Goal: Information Seeking & Learning: Learn about a topic

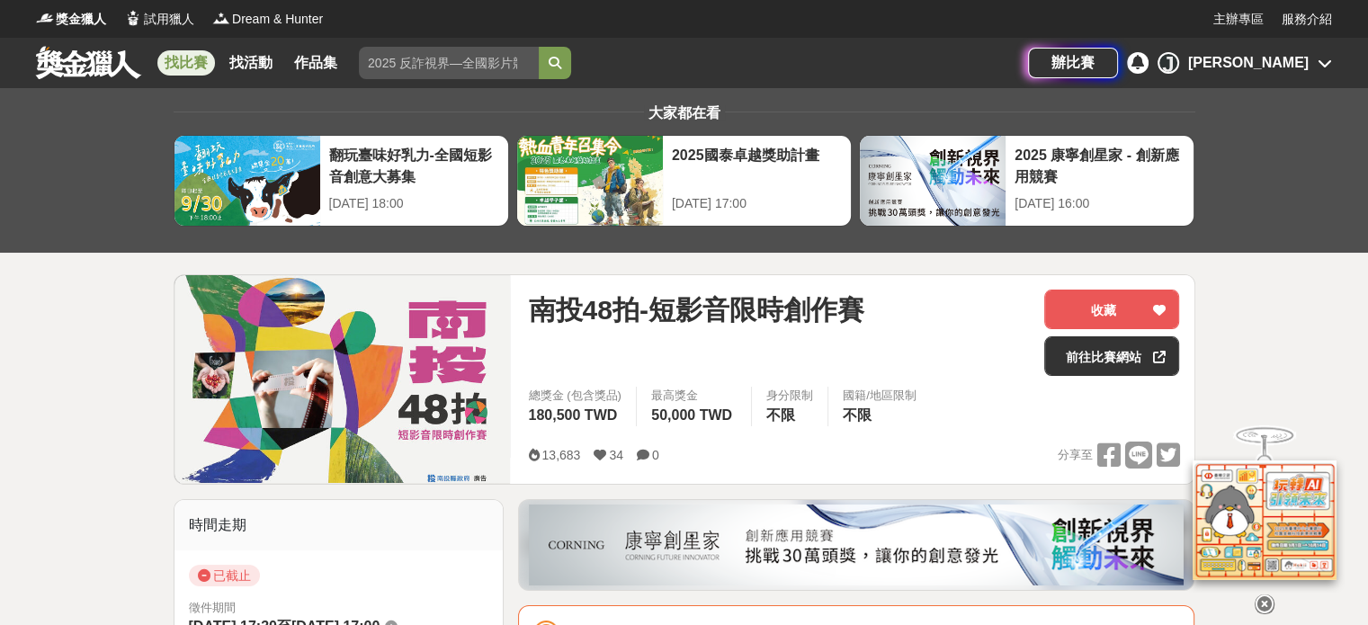
click at [96, 60] on link at bounding box center [88, 62] width 109 height 34
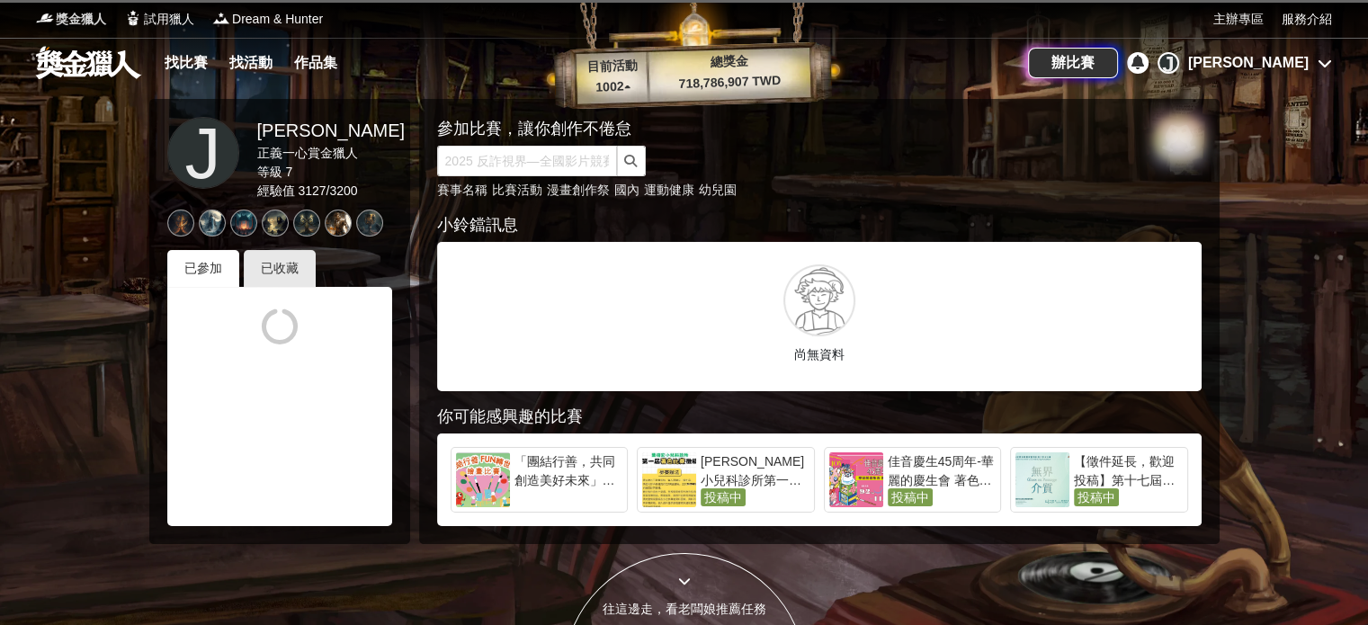
click at [86, 18] on span "獎金獵人" at bounding box center [81, 19] width 50 height 19
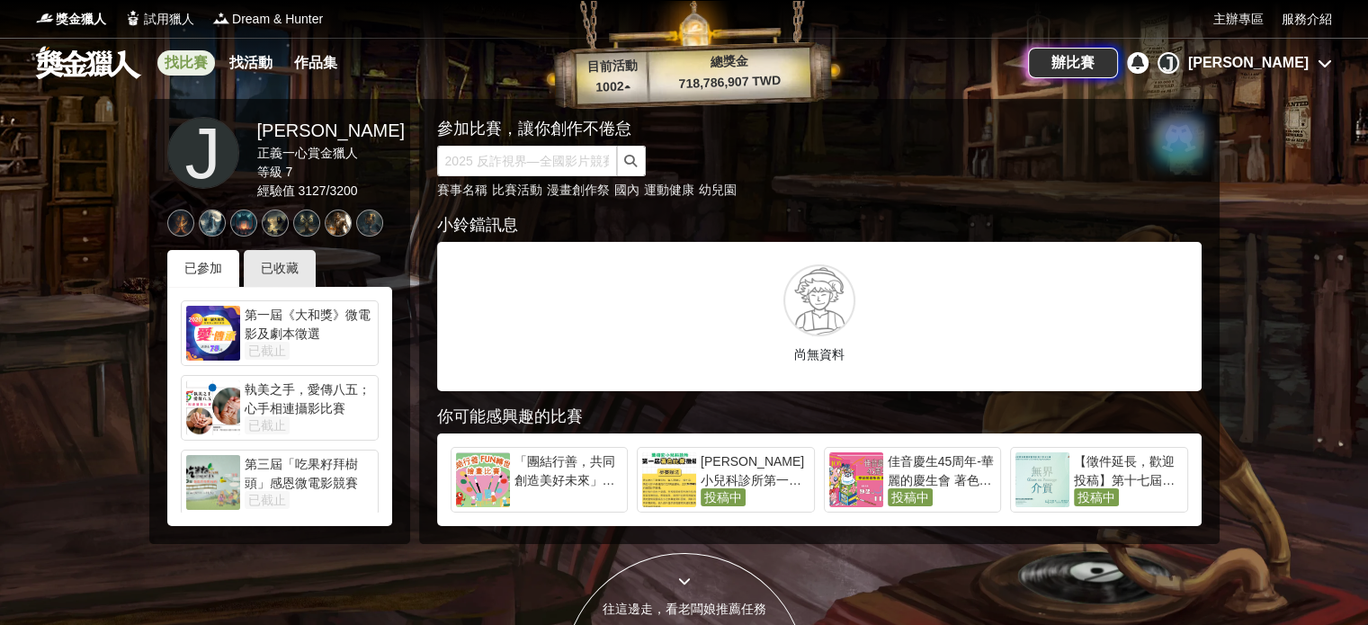
click at [188, 58] on link "找比賽" at bounding box center [186, 62] width 58 height 25
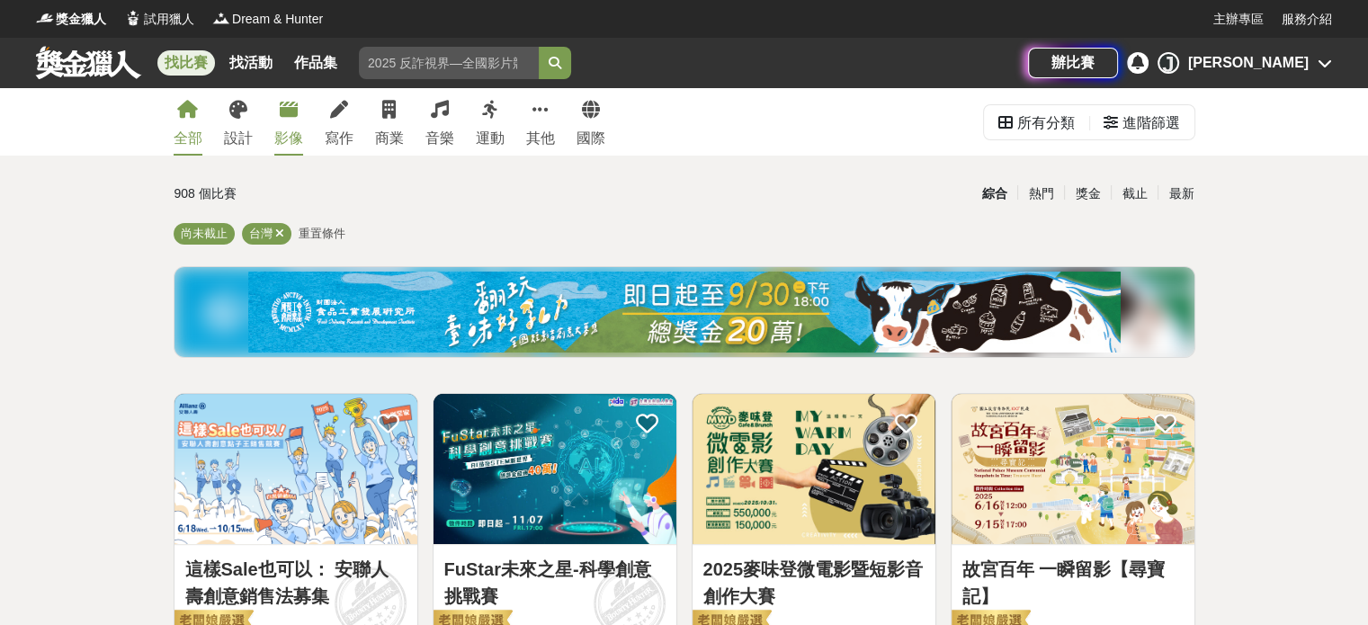
click at [291, 124] on link "影像" at bounding box center [288, 121] width 29 height 67
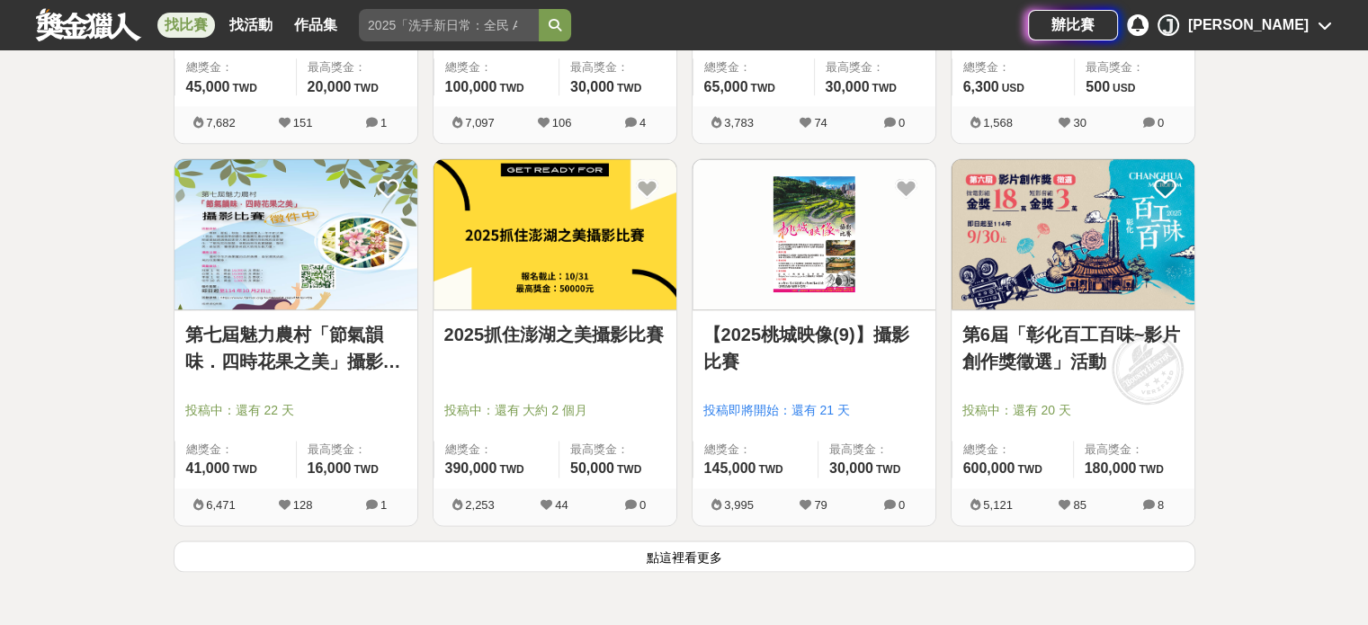
scroll to position [2147, 0]
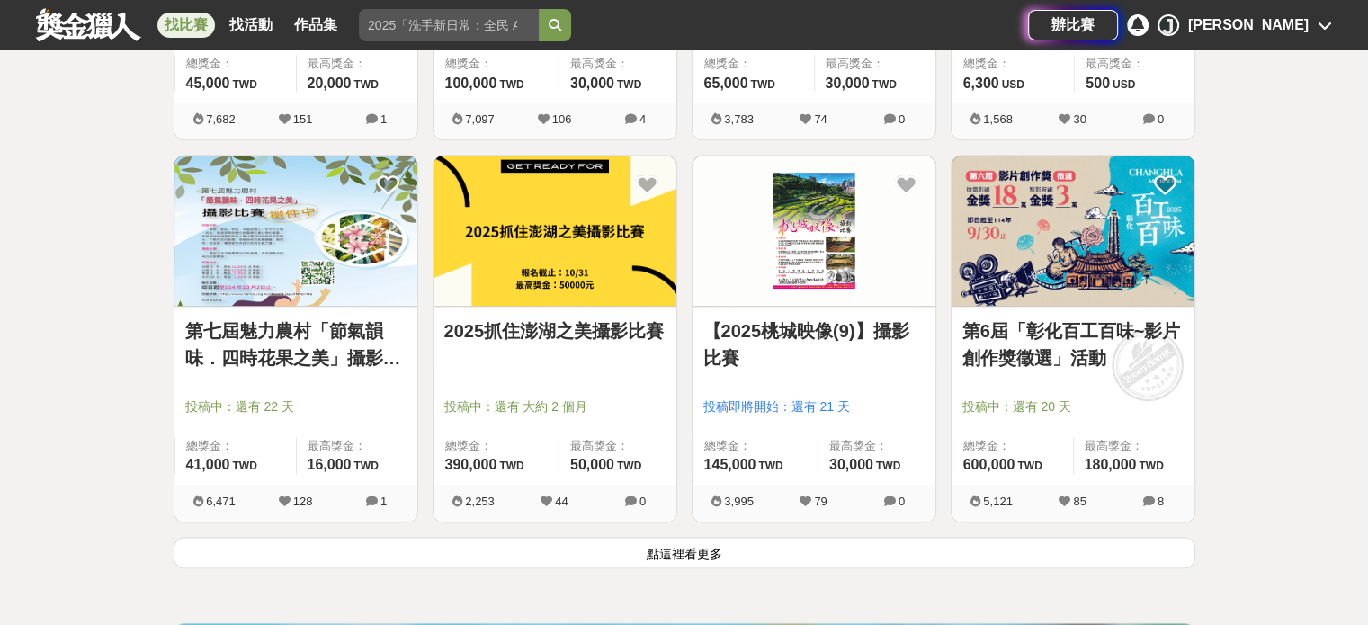
click at [697, 549] on button "點這裡看更多" at bounding box center [684, 552] width 1021 height 31
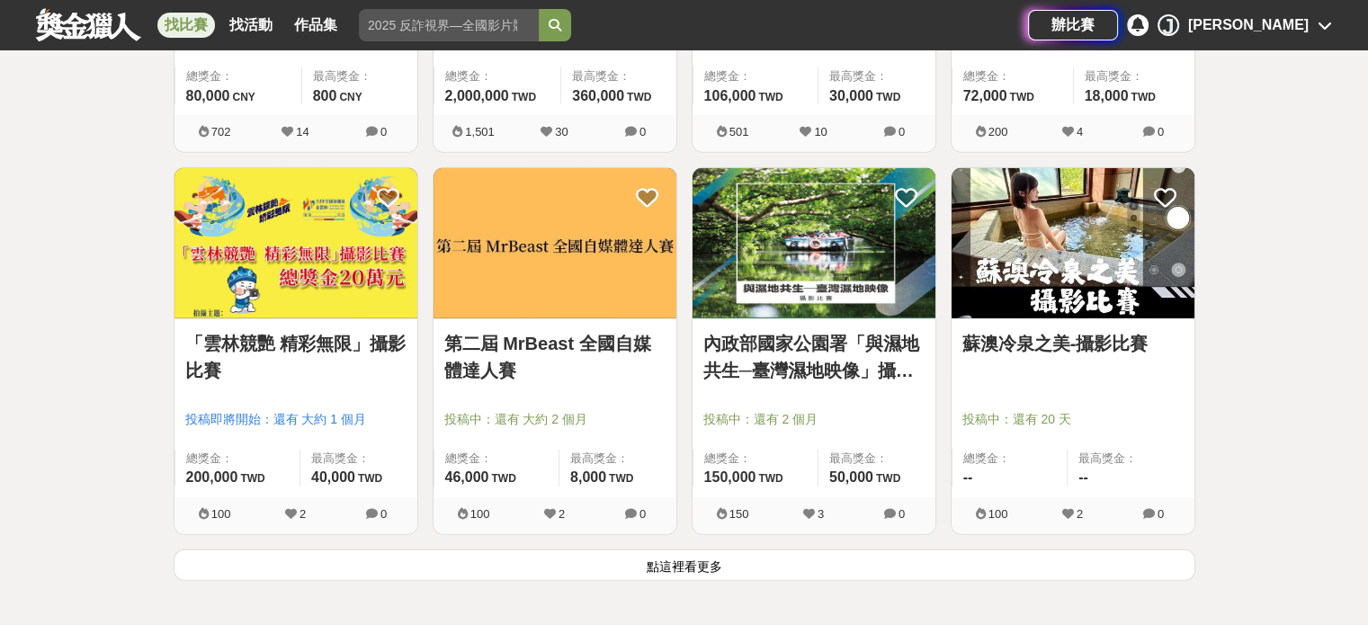
scroll to position [4432, 0]
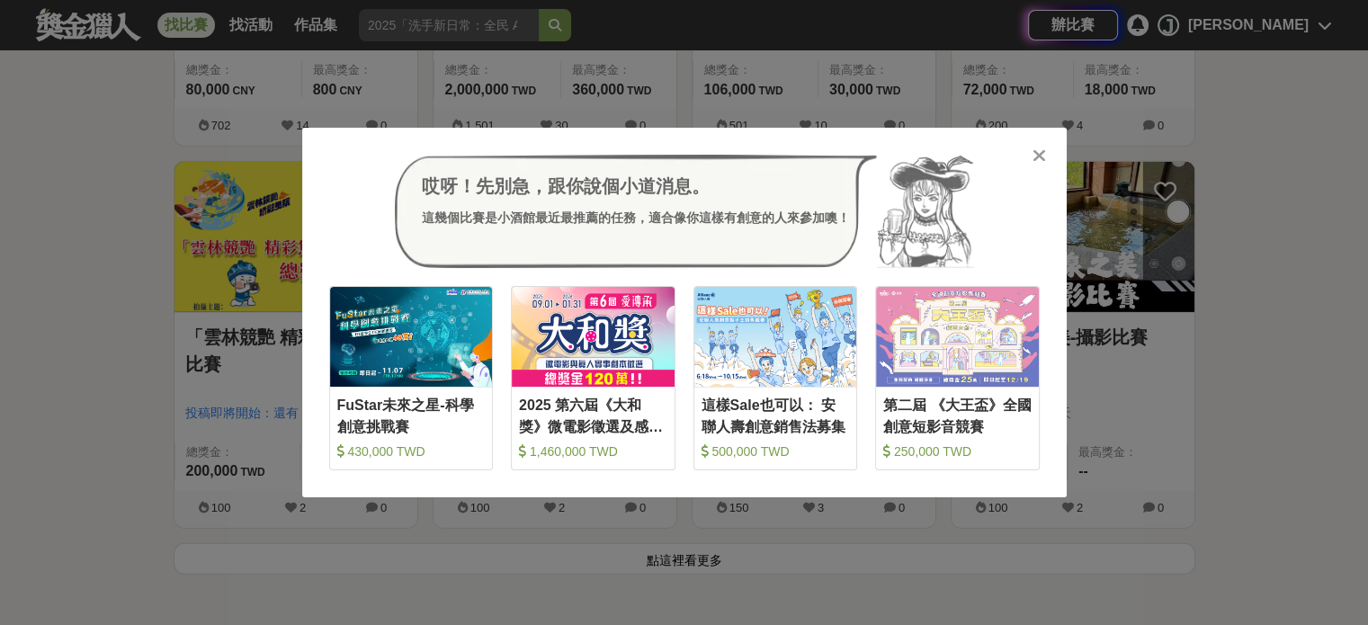
click at [1035, 161] on icon at bounding box center [1038, 156] width 13 height 18
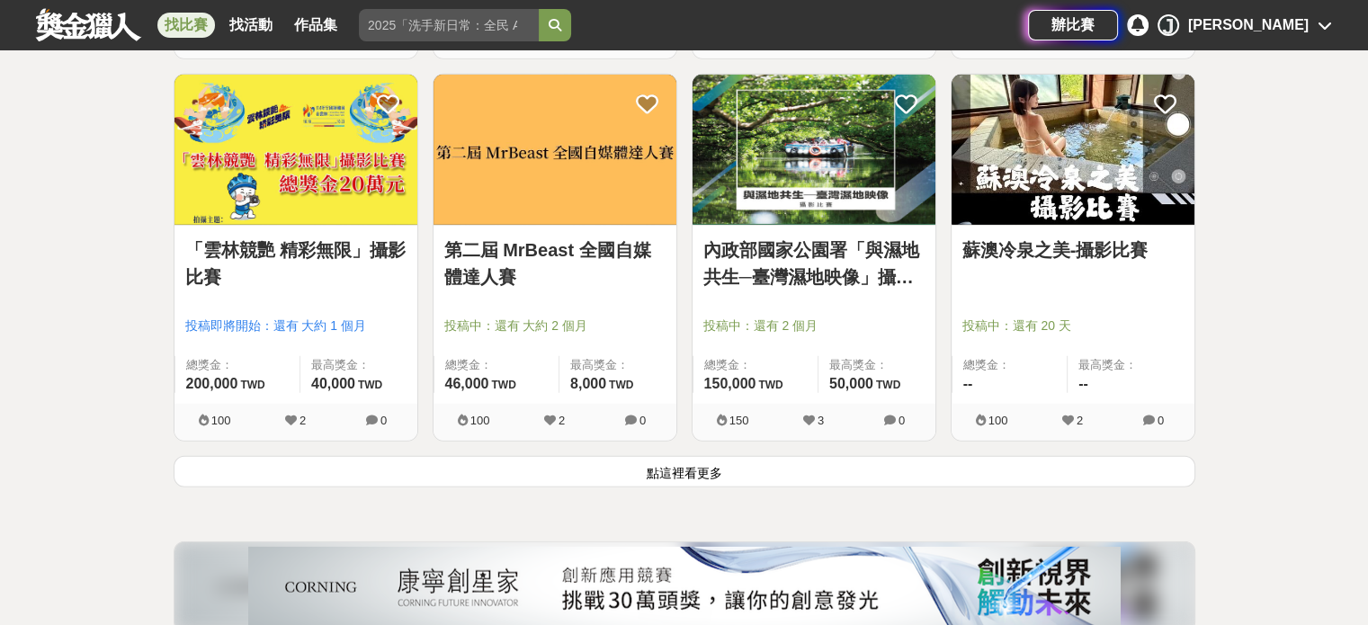
scroll to position [4522, 0]
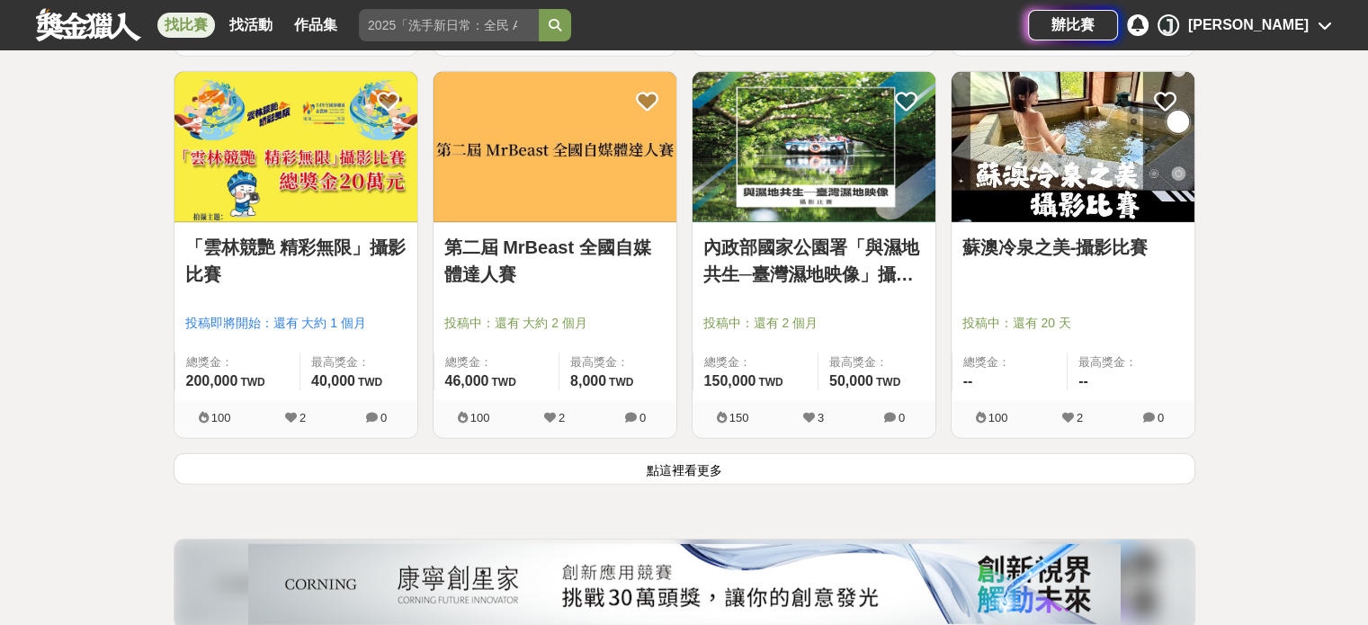
click at [700, 465] on button "點這裡看更多" at bounding box center [684, 468] width 1021 height 31
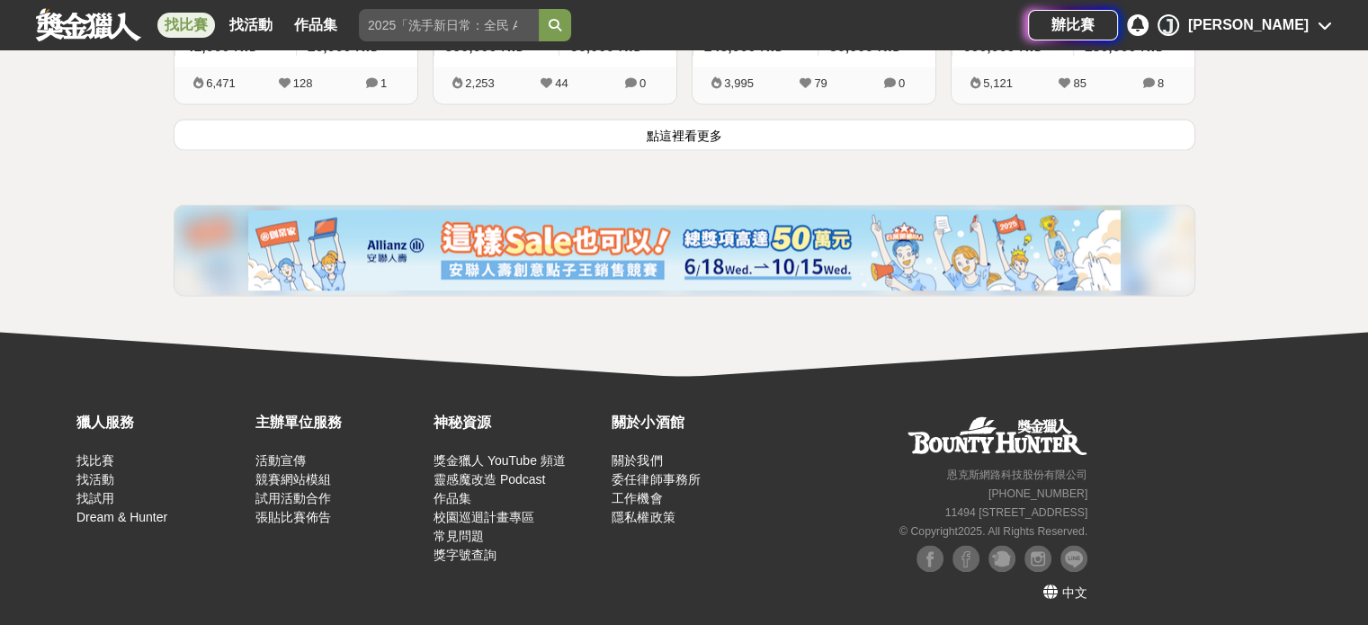
scroll to position [2292, 0]
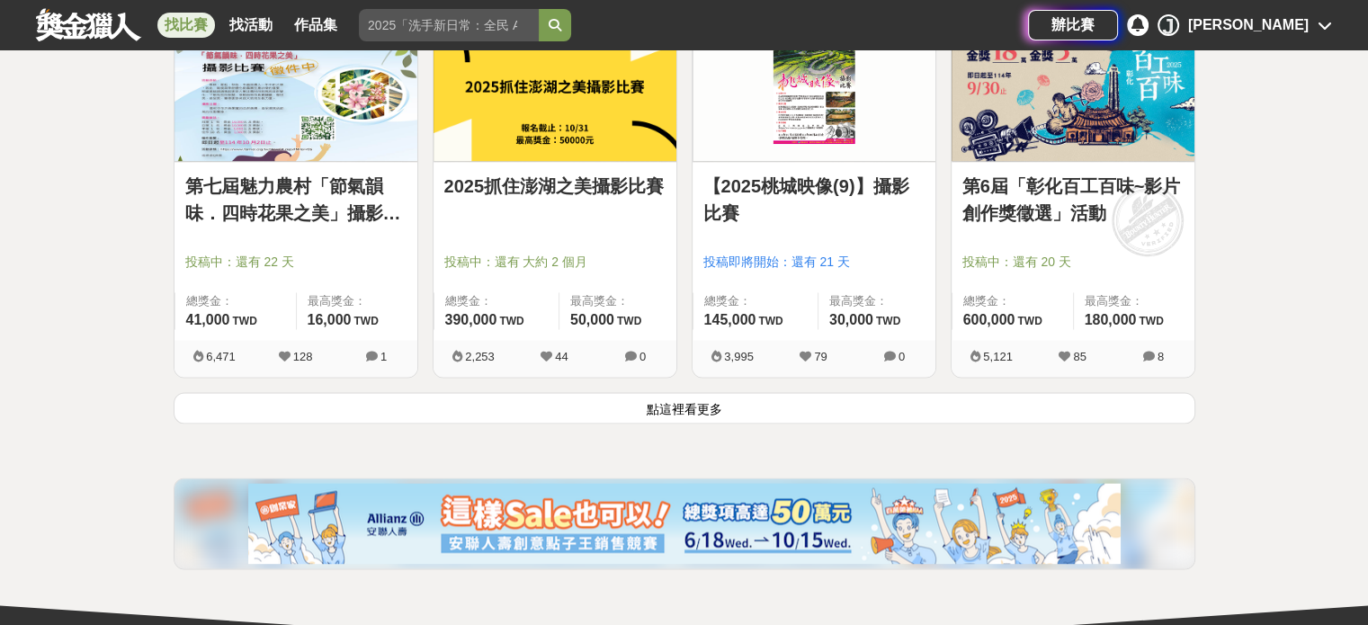
click at [676, 402] on button "點這裡看更多" at bounding box center [684, 407] width 1021 height 31
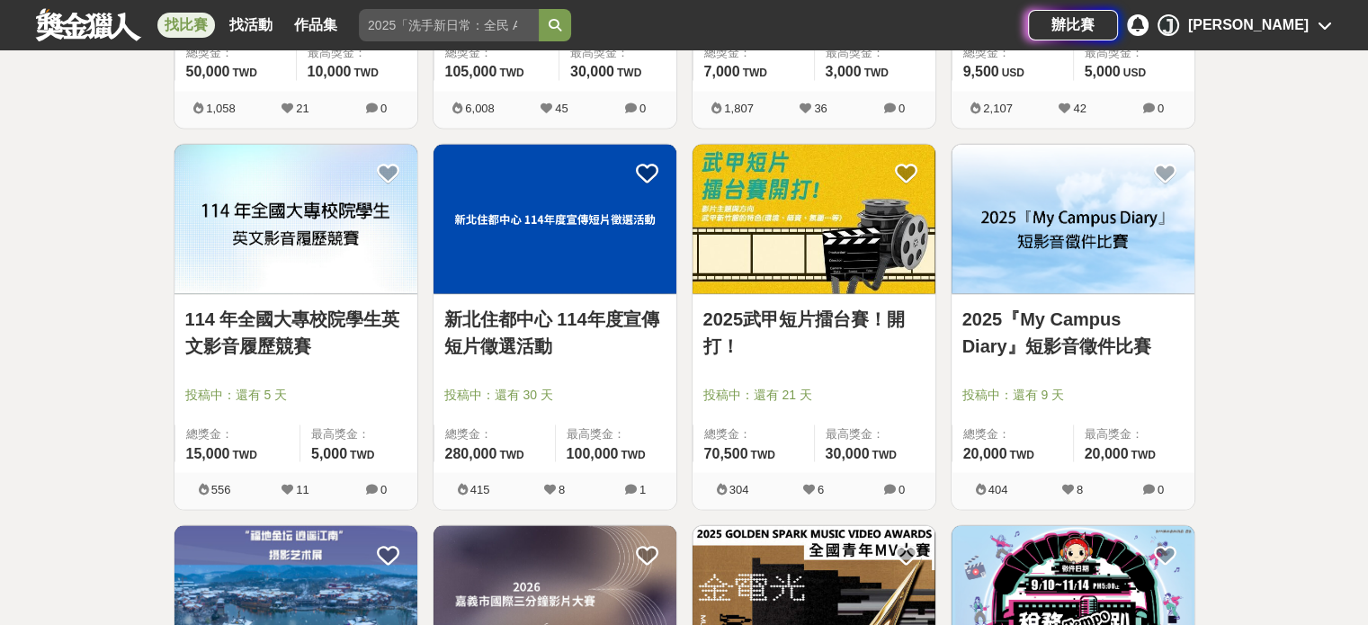
scroll to position [4525, 0]
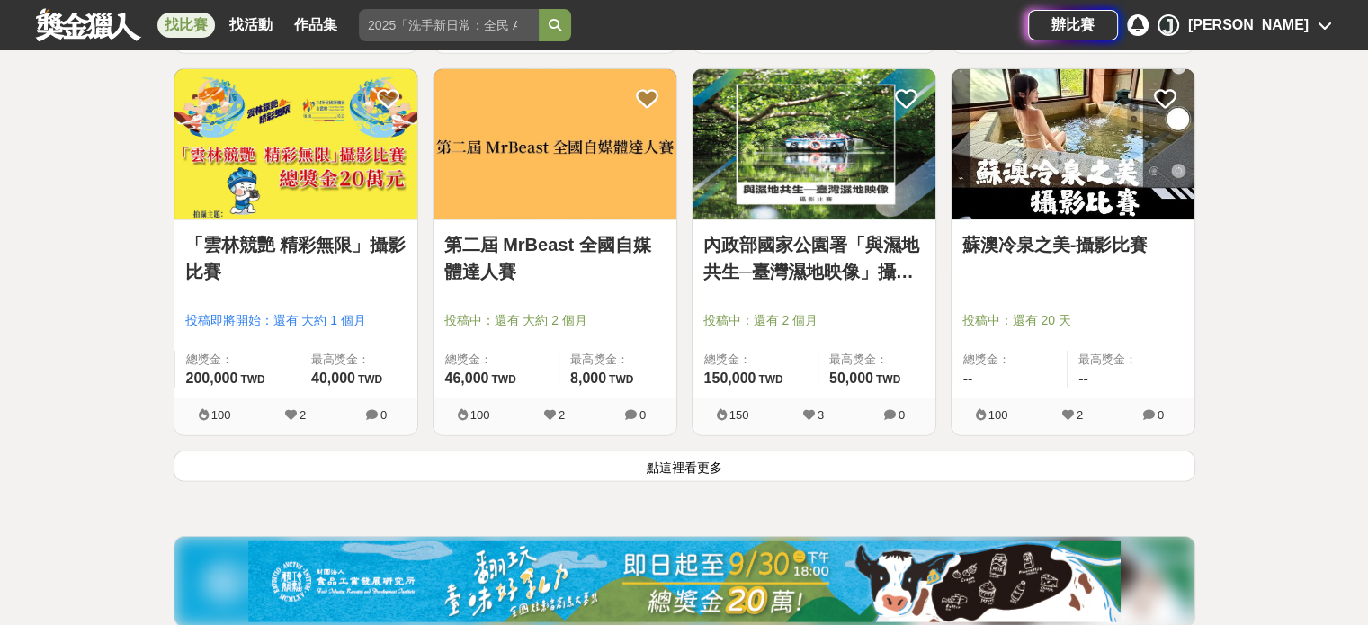
click at [681, 459] on button "點這裡看更多" at bounding box center [684, 465] width 1021 height 31
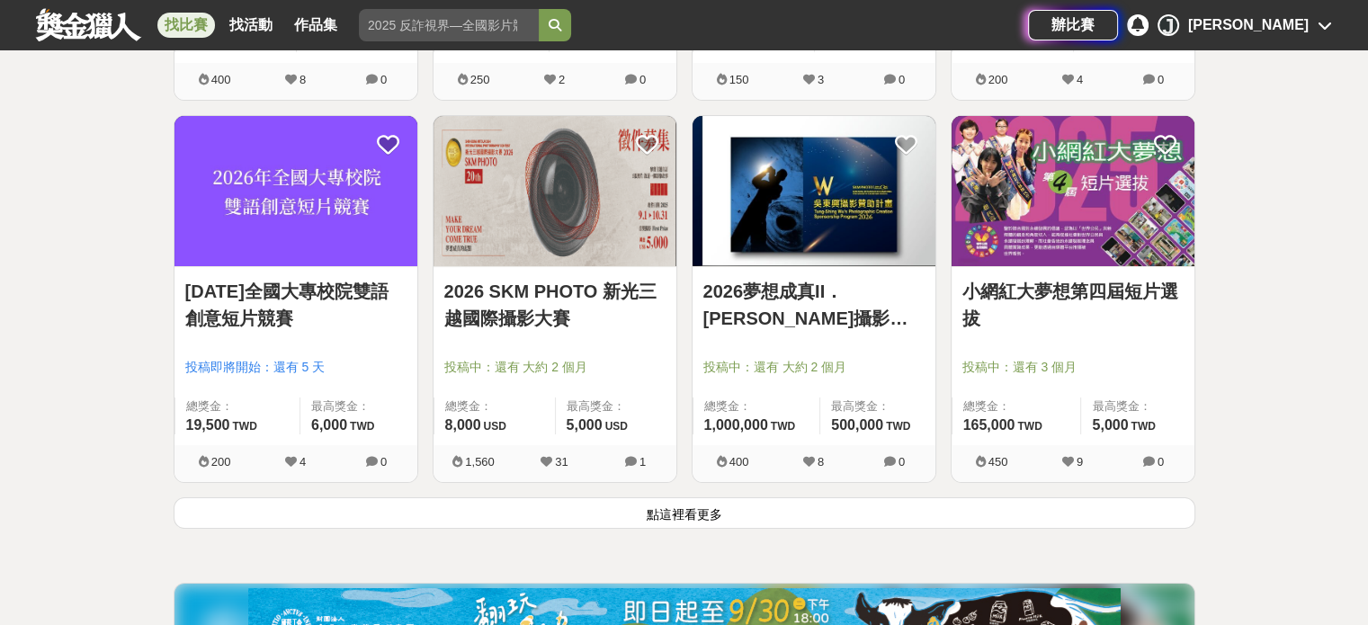
scroll to position [6776, 0]
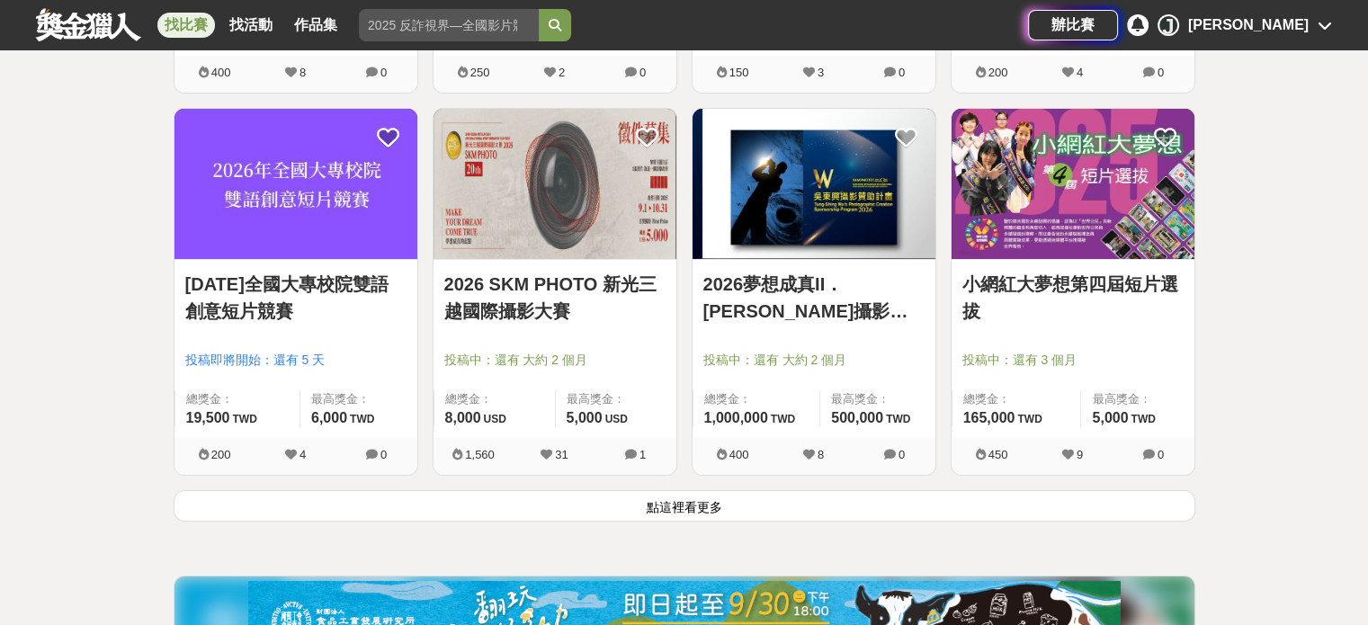
click at [669, 496] on button "點這裡看更多" at bounding box center [684, 505] width 1021 height 31
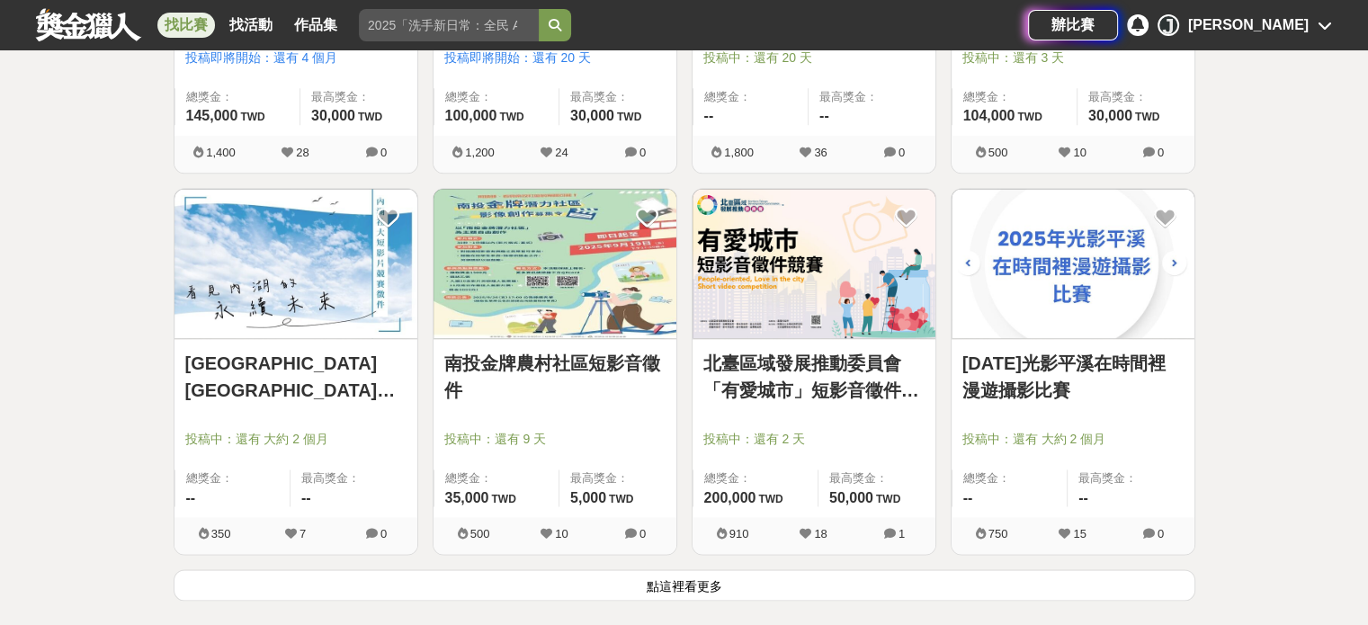
scroll to position [9024, 0]
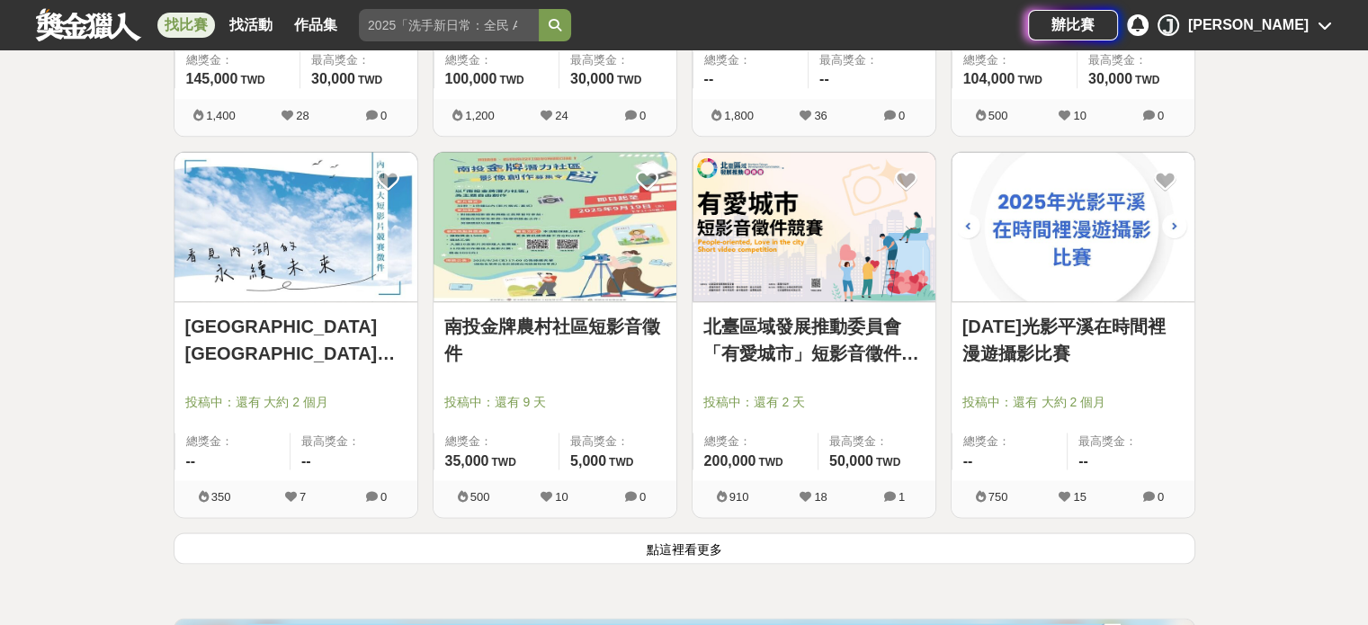
click at [679, 543] on button "點這裡看更多" at bounding box center [684, 547] width 1021 height 31
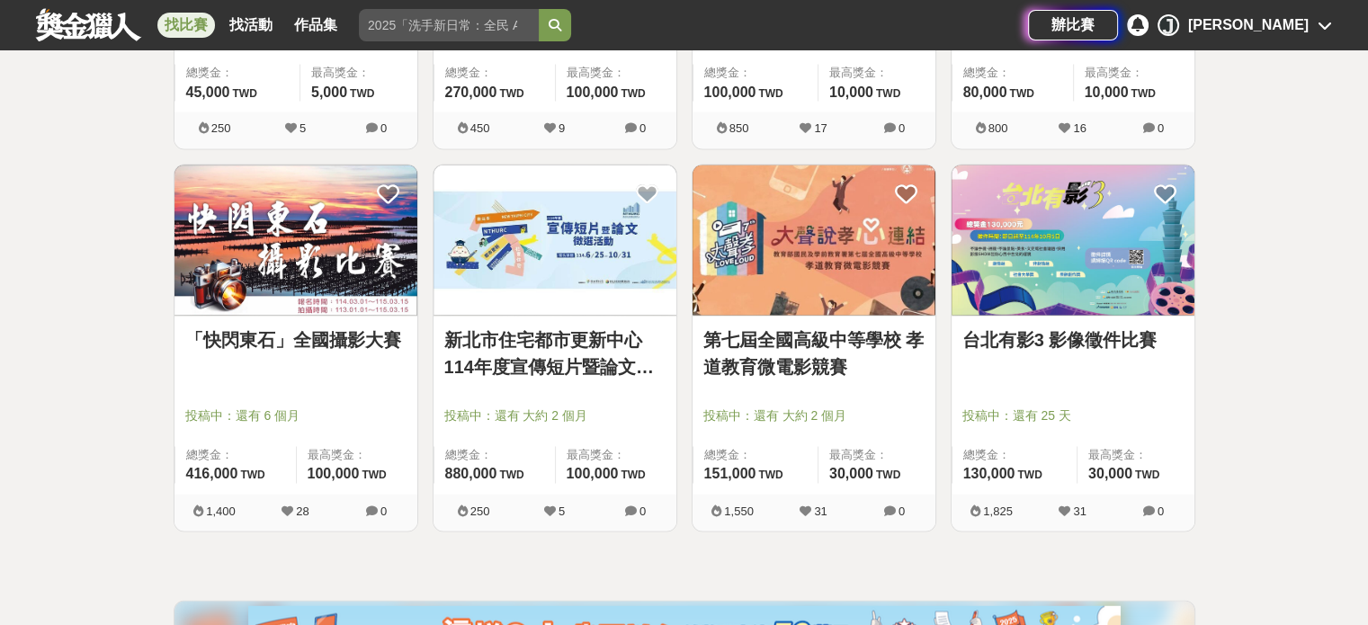
scroll to position [9736, 0]
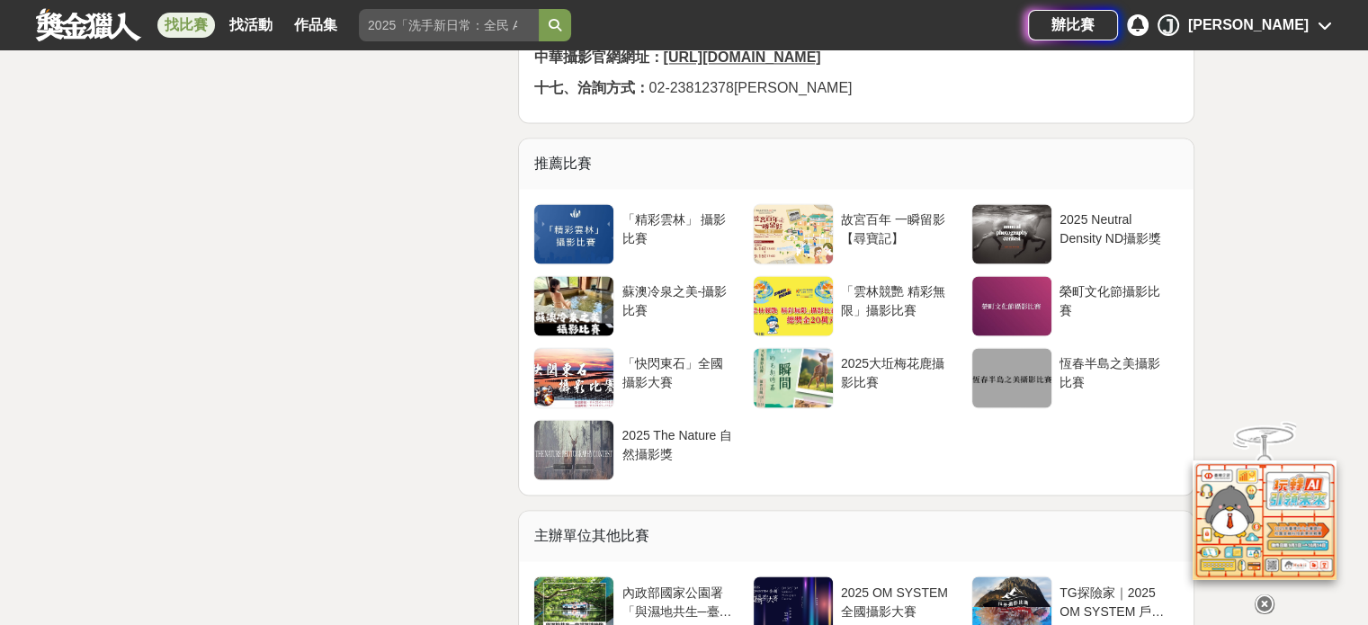
scroll to position [2592, 0]
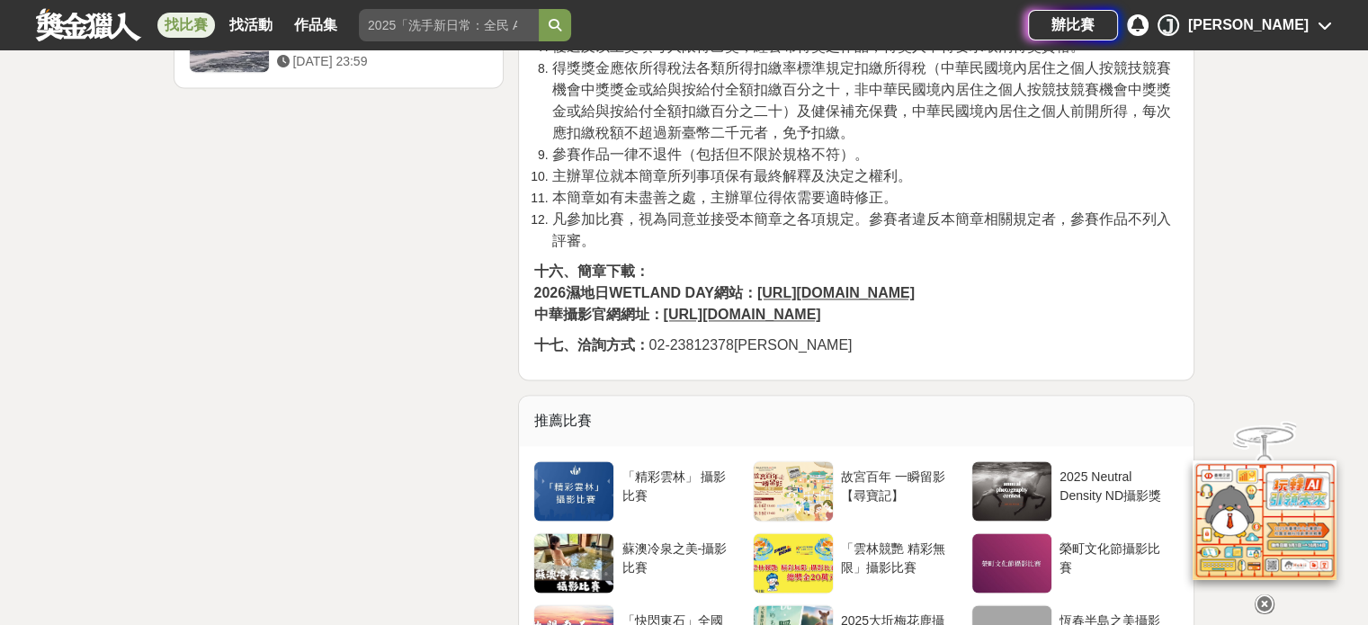
click at [875, 289] on u "https://wdtw.weebly.com" at bounding box center [835, 292] width 157 height 15
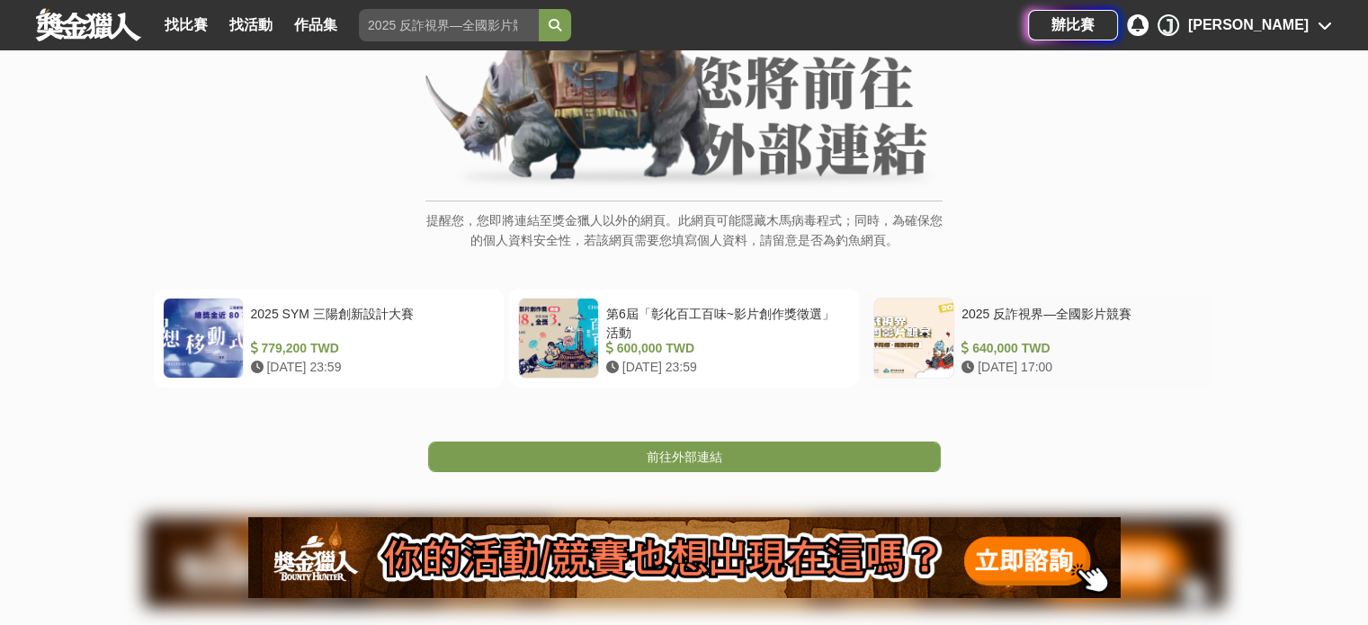
scroll to position [180, 0]
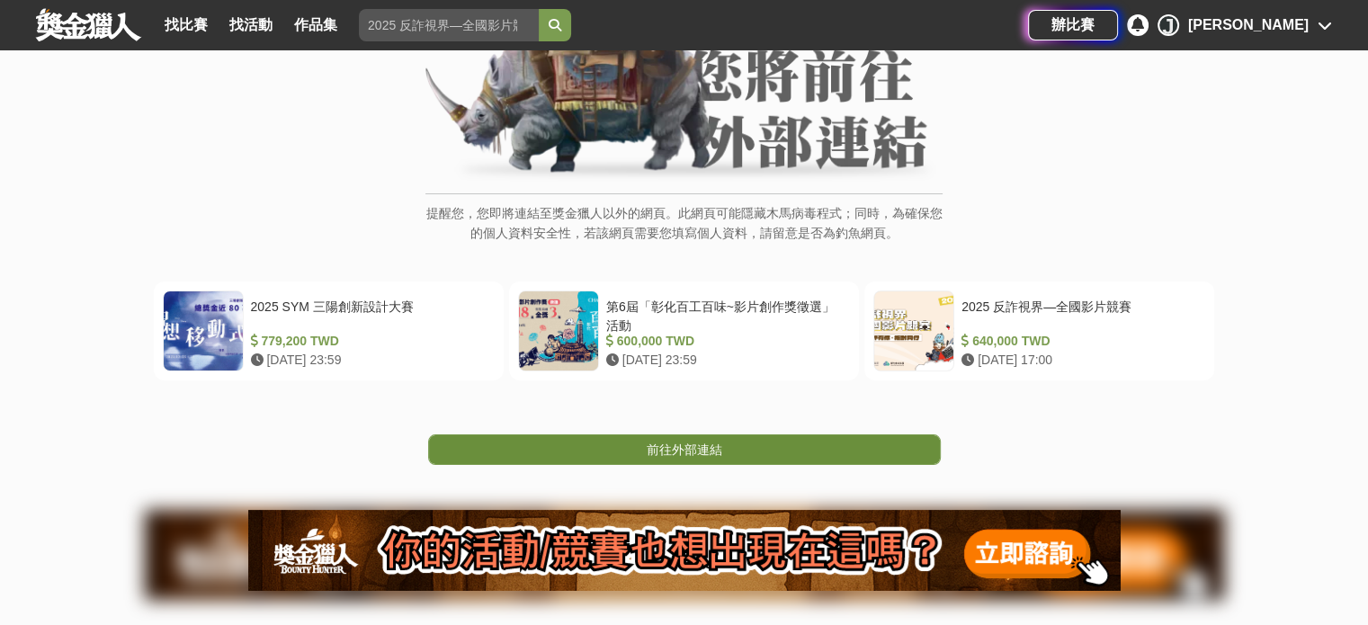
click at [703, 452] on span "前往外部連結" at bounding box center [685, 449] width 76 height 14
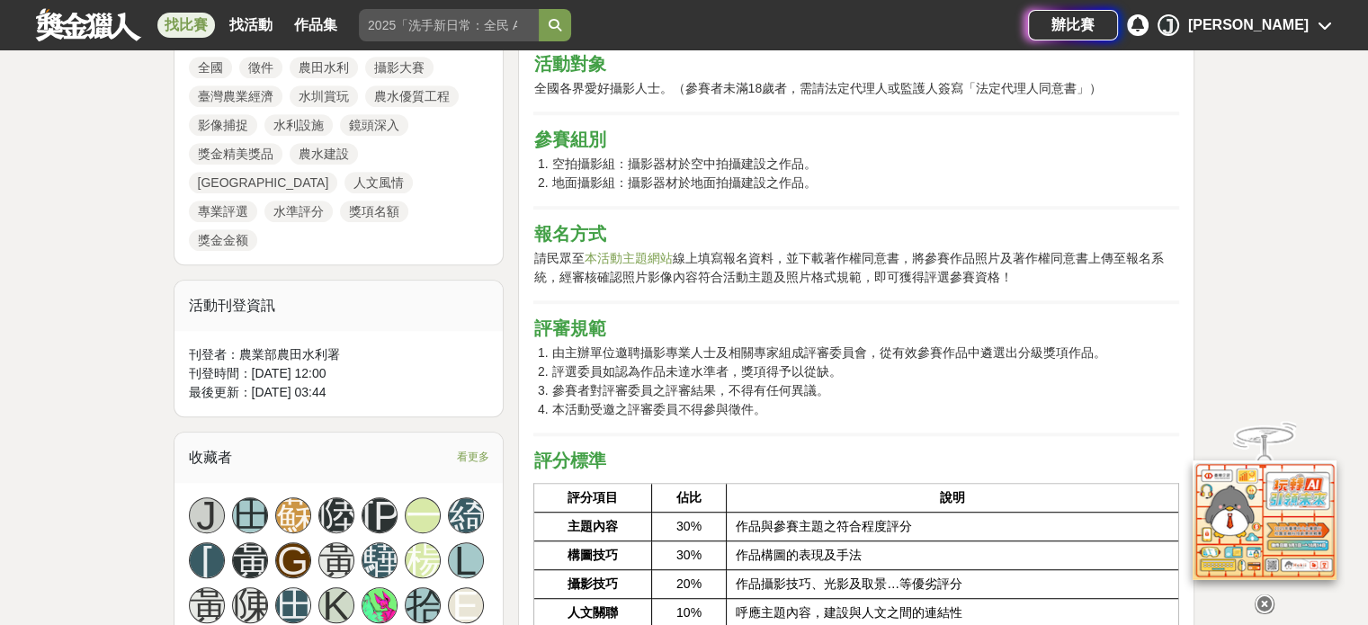
scroll to position [1166, 0]
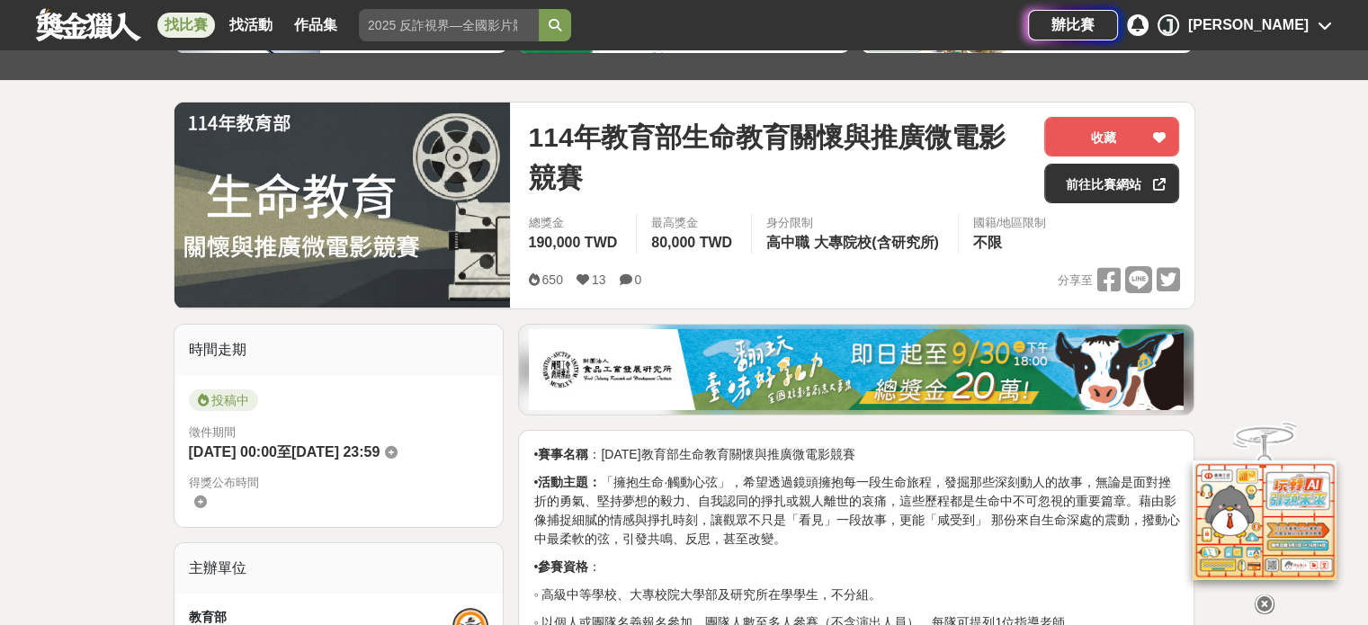
scroll to position [166, 0]
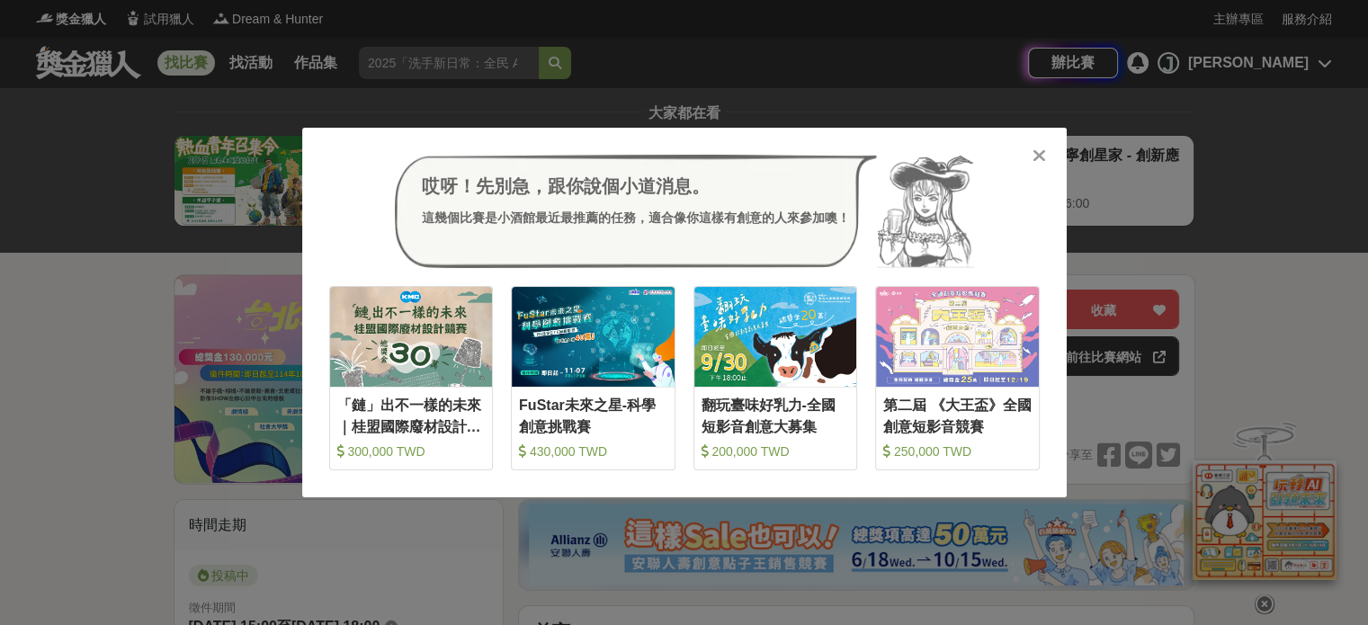
click at [1033, 156] on icon at bounding box center [1038, 156] width 13 height 18
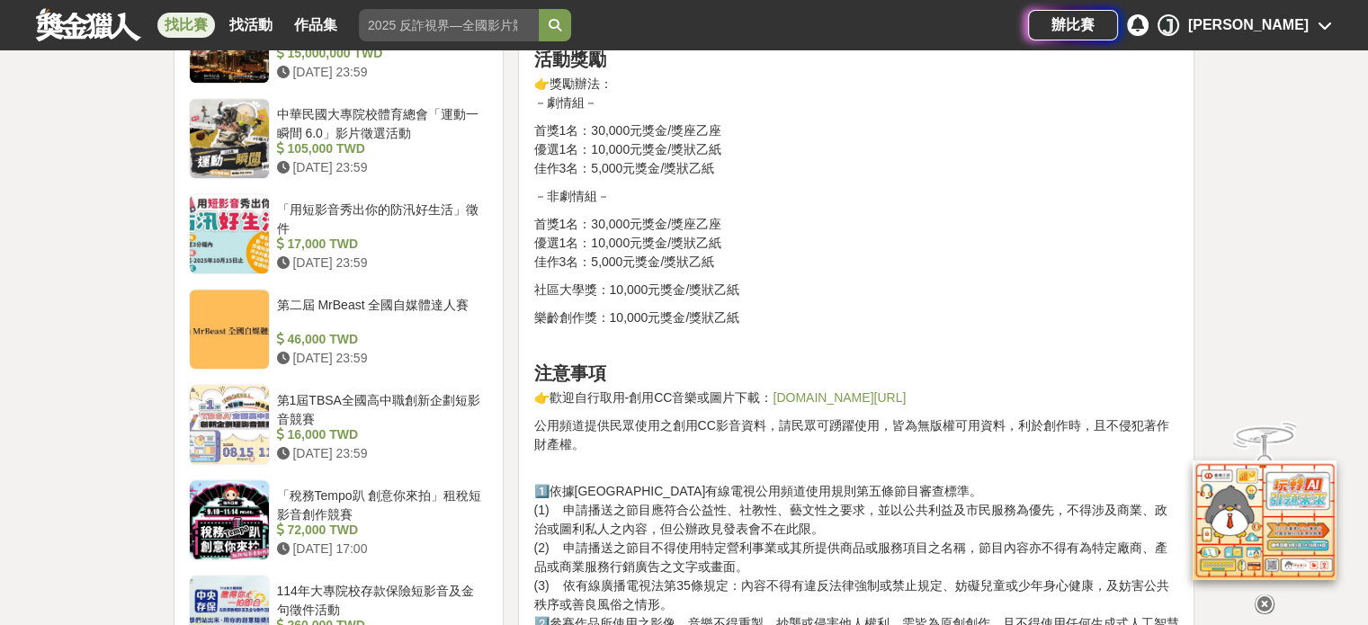
scroll to position [1888, 0]
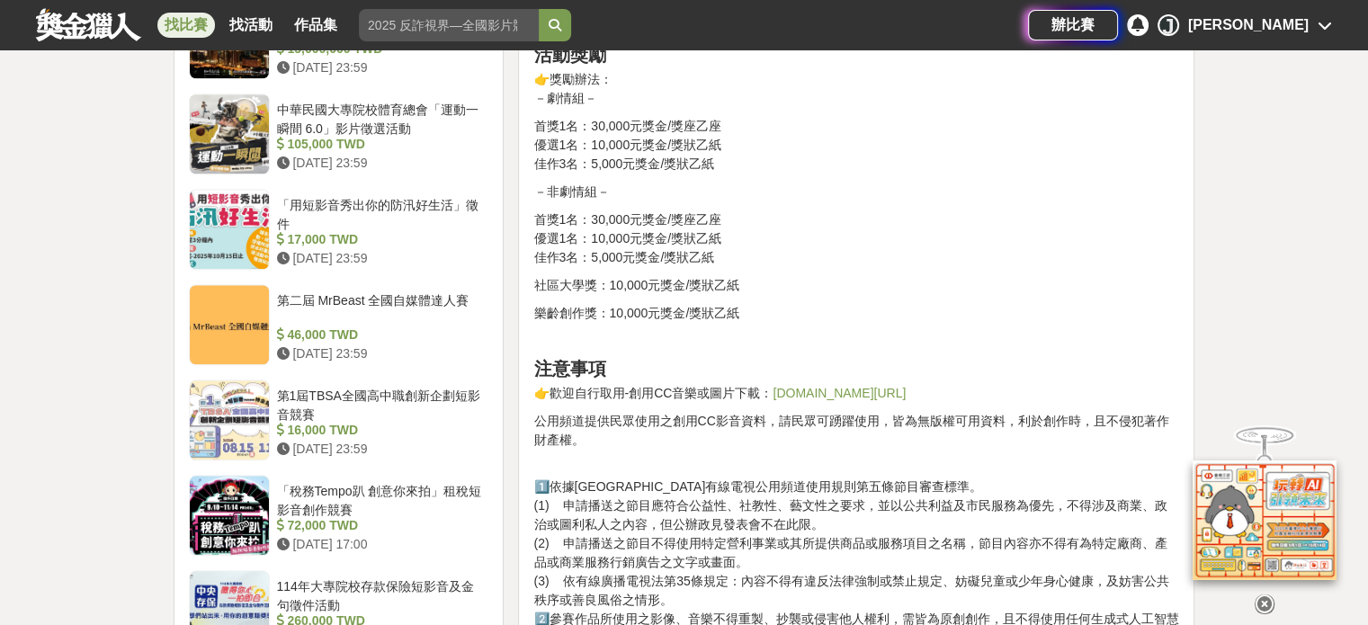
click at [904, 390] on link "drive.google.com/drive/folders/14C9357TIUY_E4lQHHdMLEqnJrEZkXxg_" at bounding box center [838, 393] width 133 height 14
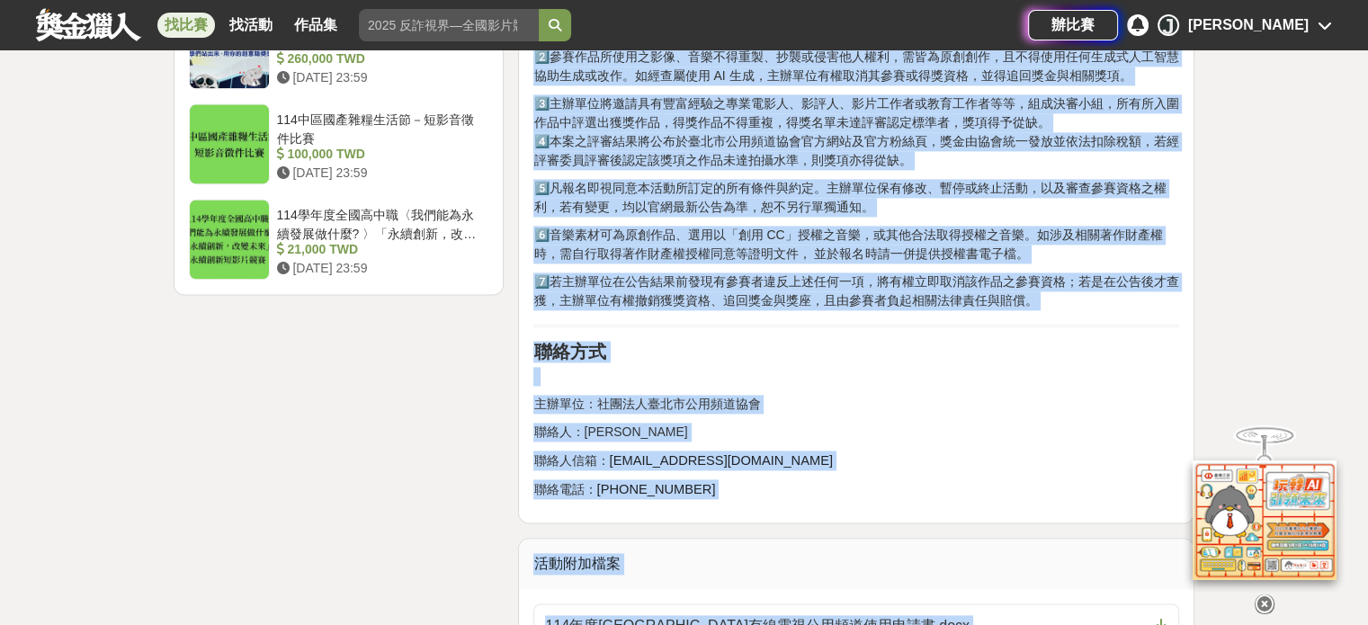
scroll to position [2722, 0]
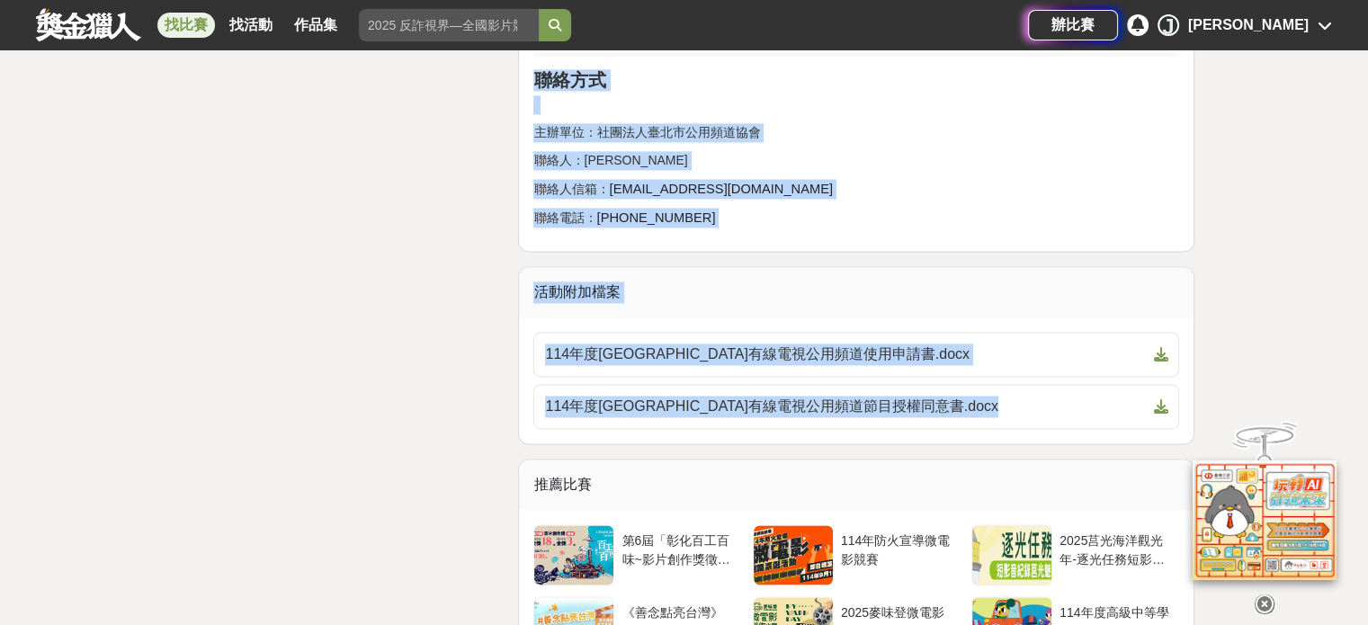
drag, startPoint x: 532, startPoint y: 119, endPoint x: 982, endPoint y: 215, distance: 459.8
copy div "2025台北有影3影像徵選比賽7/1開跑啦～總獎金13萬！ 活動簡介 👉活動期間：114年7月1日至114年10月5日 18:00 截止 👉影片主題「台北有影…"
